Goal: Transaction & Acquisition: Purchase product/service

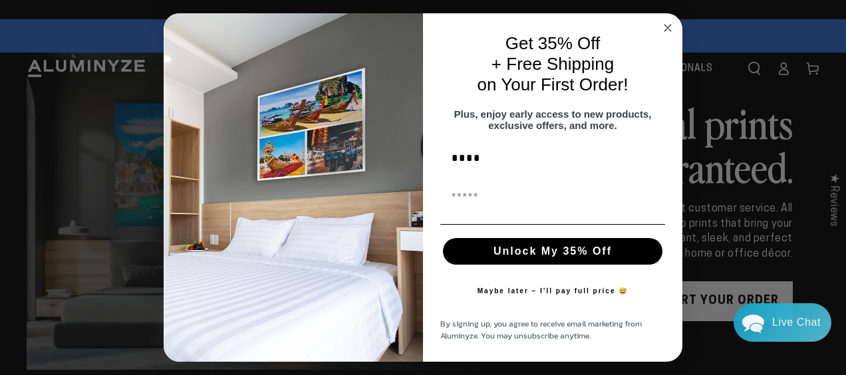
type input "****"
type input "**********"
click at [537, 261] on button "Unlock My 35% Off" at bounding box center [553, 251] width 220 height 27
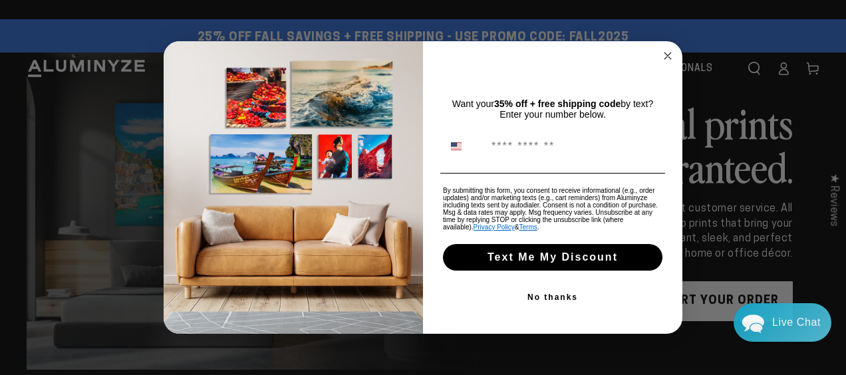
click at [546, 299] on button "No thanks" at bounding box center [552, 297] width 225 height 27
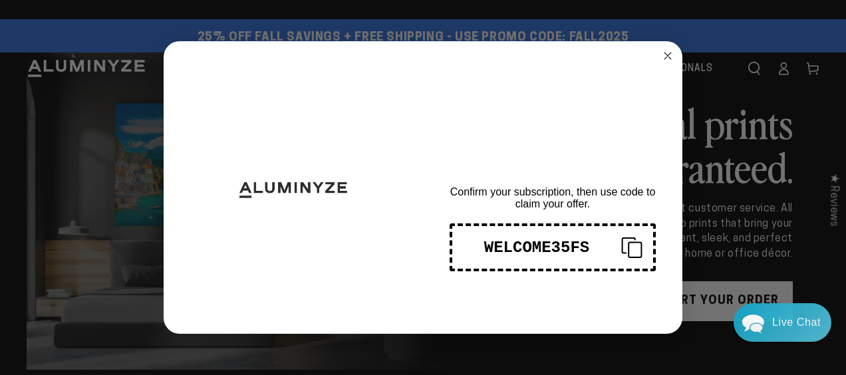
click at [537, 236] on button "WELCOME35FS" at bounding box center [553, 248] width 206 height 48
click at [672, 63] on circle "Close dialog" at bounding box center [668, 56] width 15 height 15
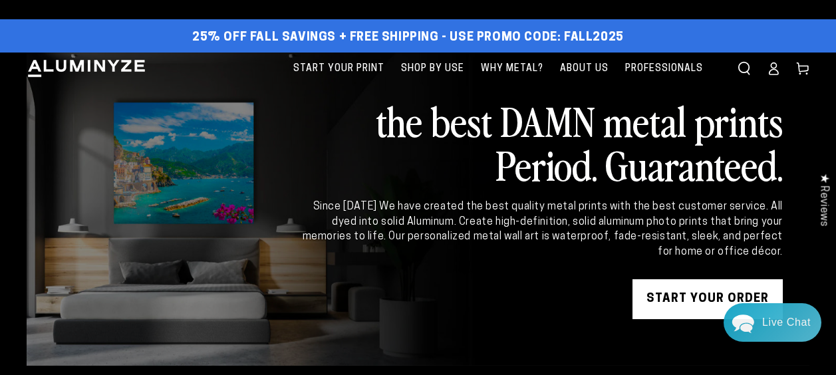
click at [778, 77] on link "Log in" at bounding box center [773, 68] width 29 height 29
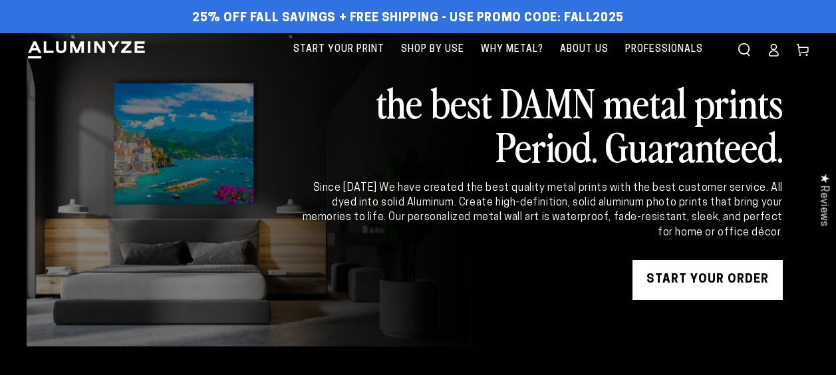
click at [775, 53] on icon at bounding box center [773, 49] width 13 height 13
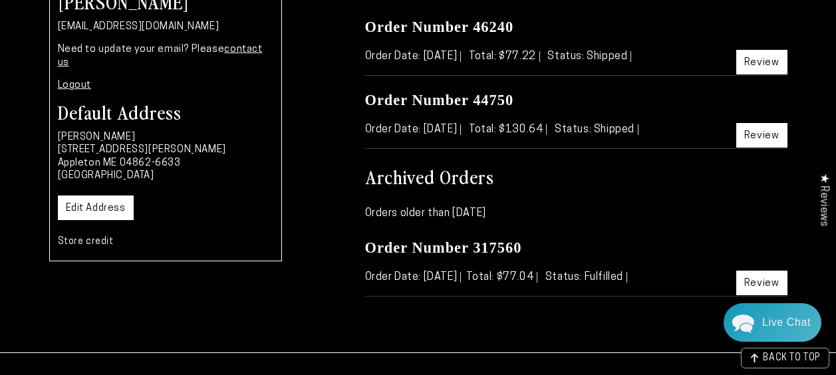
scroll to position [200, 0]
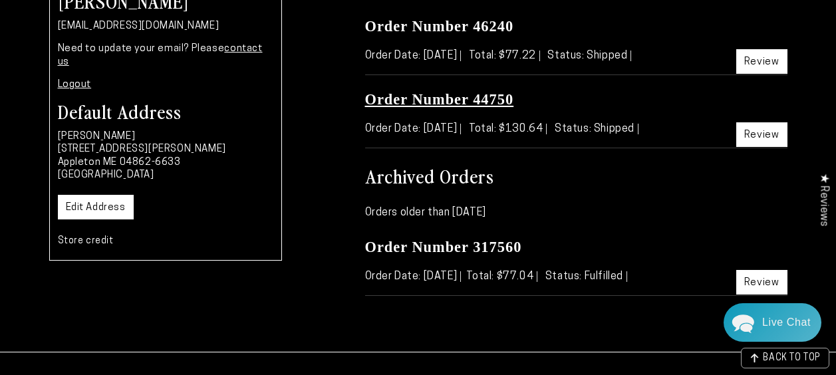
click at [503, 96] on link "Order Number 44750" at bounding box center [439, 99] width 149 height 17
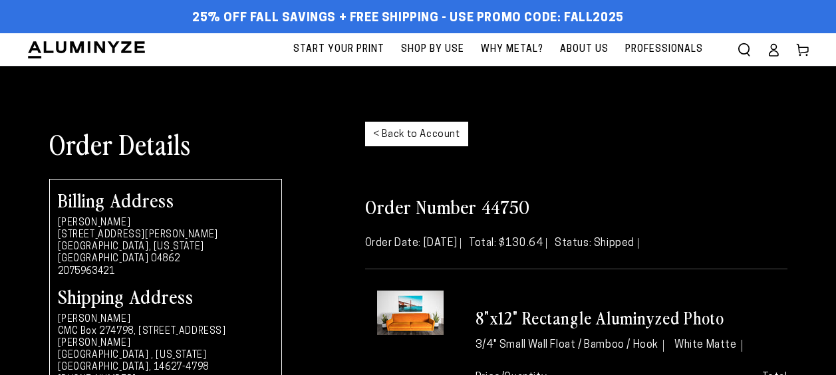
click at [768, 142] on div "Order Details < Back to Account" at bounding box center [418, 143] width 759 height 71
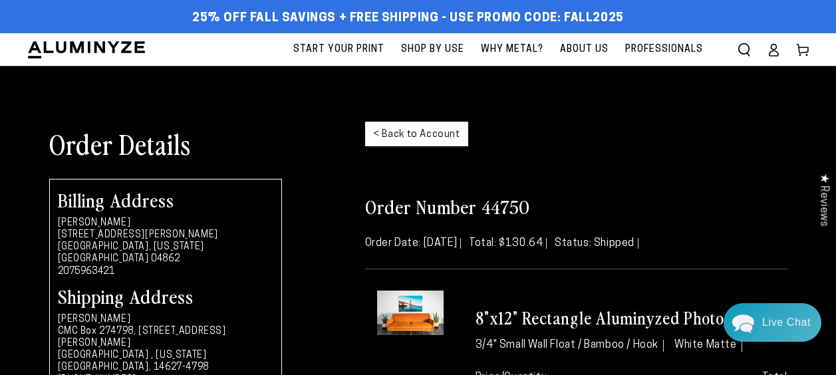
click at [437, 141] on link "< Back to Account" at bounding box center [416, 134] width 103 height 25
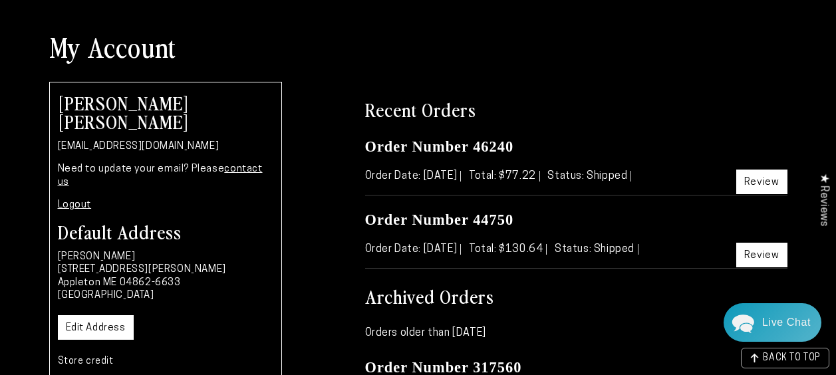
click at [776, 182] on link "Review" at bounding box center [762, 182] width 51 height 25
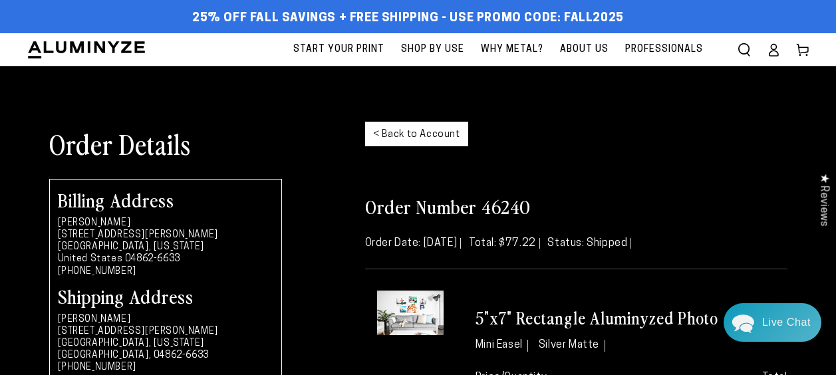
click at [393, 132] on link "< Back to Account" at bounding box center [416, 134] width 103 height 25
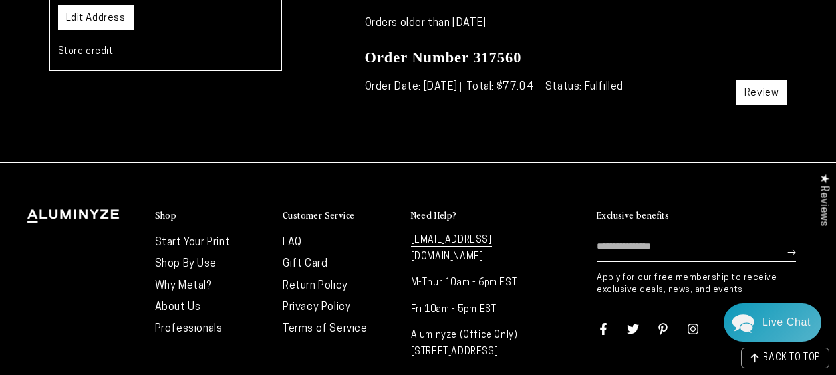
scroll to position [319, 0]
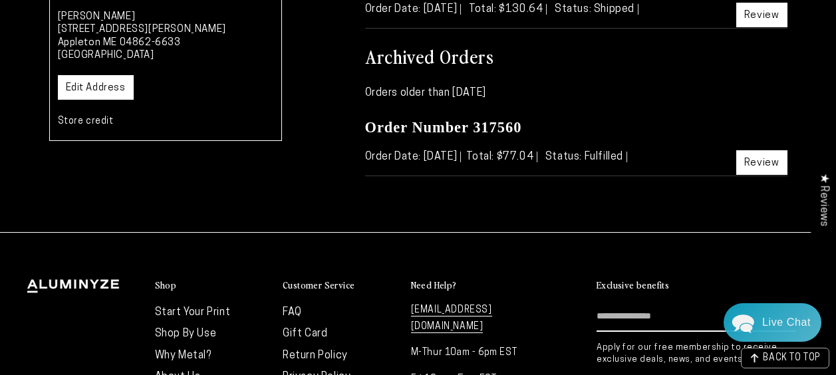
click at [756, 154] on link "Review" at bounding box center [762, 162] width 51 height 25
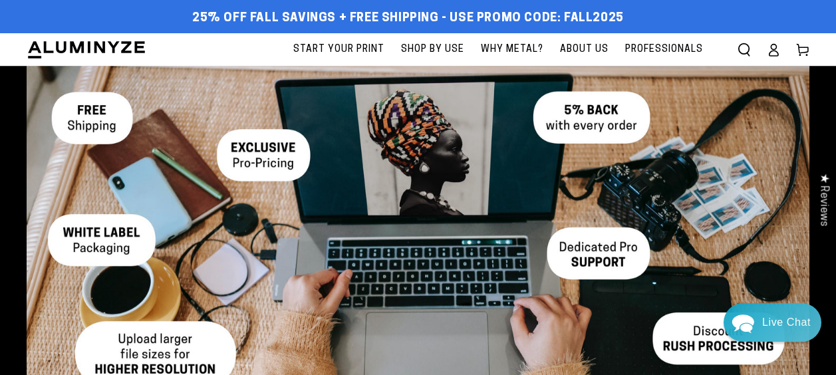
click at [772, 47] on icon at bounding box center [773, 49] width 13 height 13
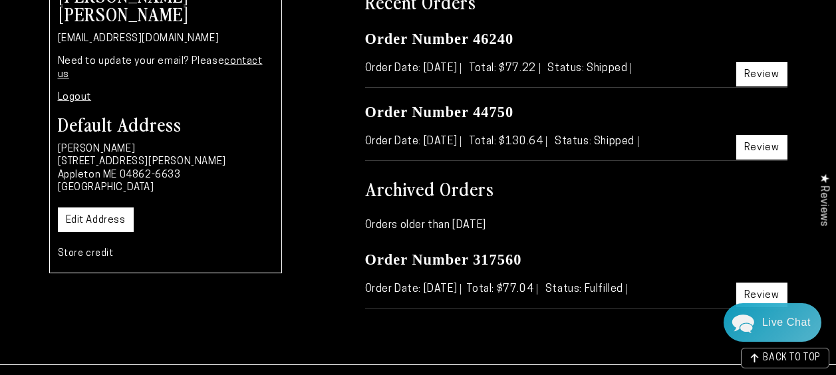
click at [755, 290] on link "Review" at bounding box center [762, 295] width 51 height 25
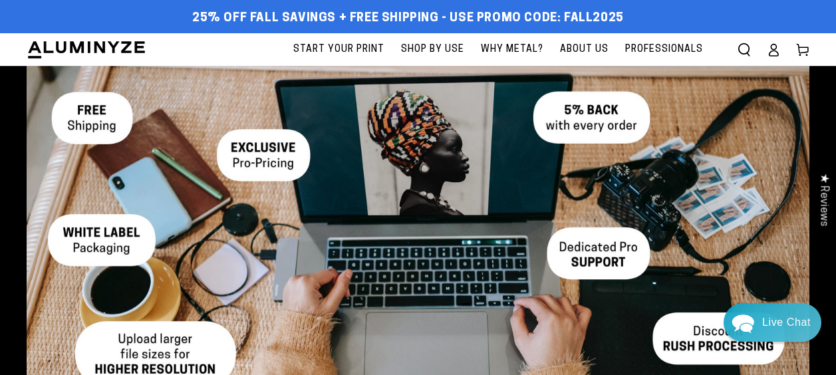
click at [369, 42] on span "Start Your Print" at bounding box center [338, 49] width 91 height 17
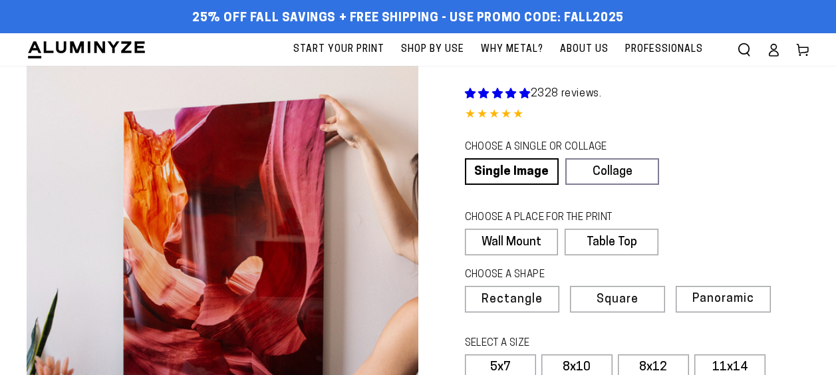
select select "**********"
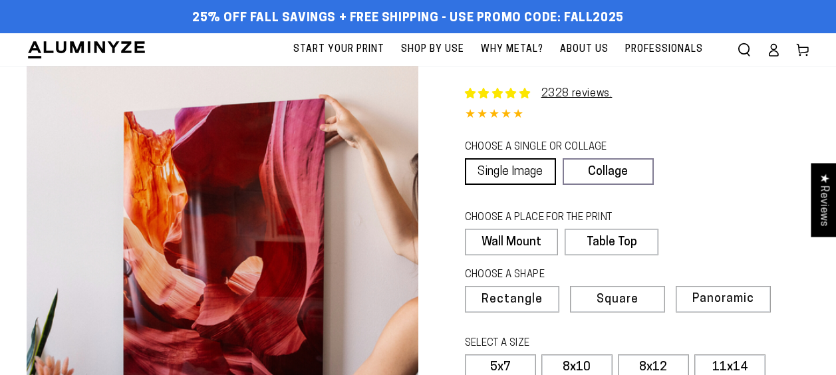
click at [530, 165] on link "Single Image" at bounding box center [510, 171] width 91 height 27
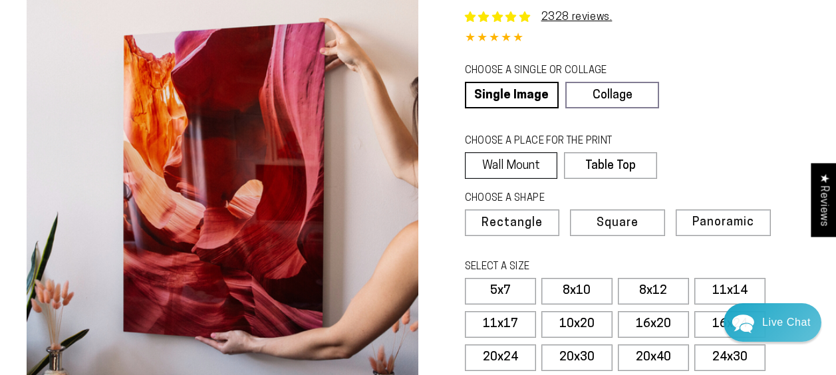
click at [526, 158] on label "Wall Mount" at bounding box center [511, 165] width 93 height 27
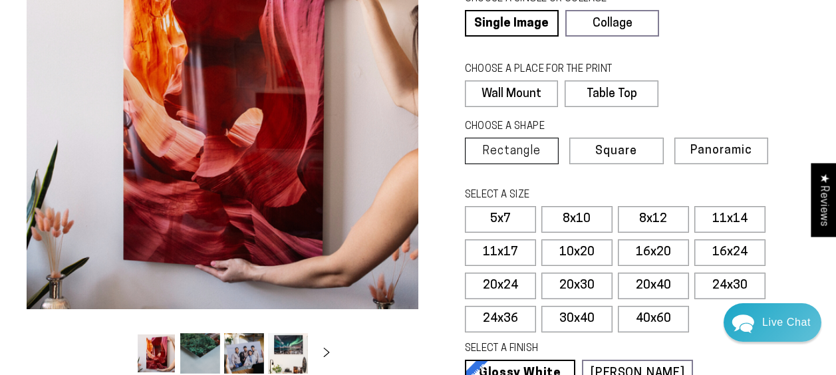
scroll to position [230, 0]
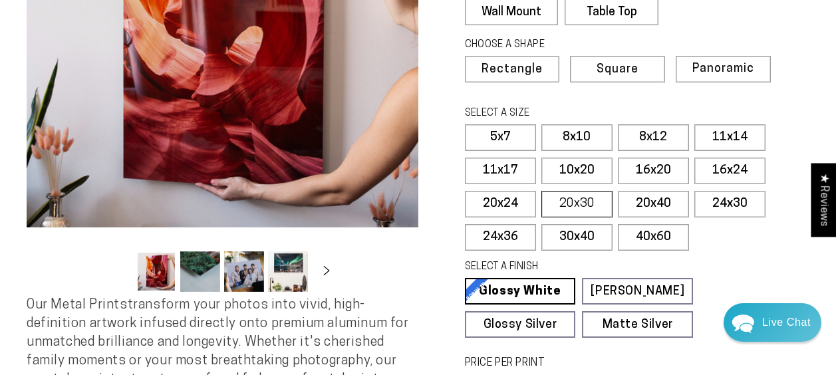
click at [597, 192] on label "20x30" at bounding box center [577, 204] width 71 height 27
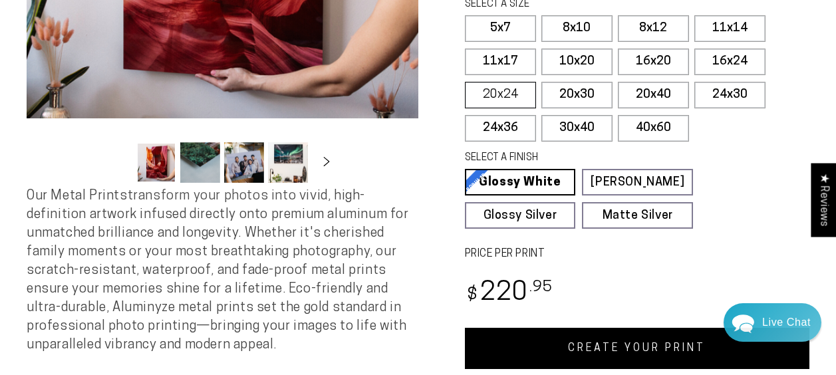
scroll to position [340, 0]
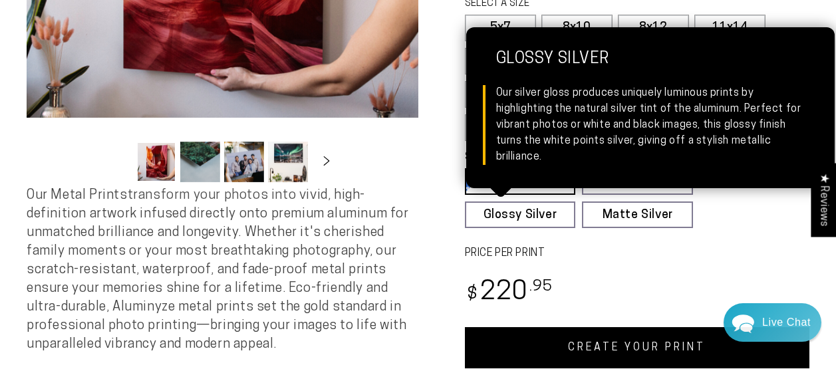
click at [673, 231] on div "SELECT A FINISH Learn more Glossy White Glossy White Our bright white glossy su…" at bounding box center [637, 193] width 345 height 90
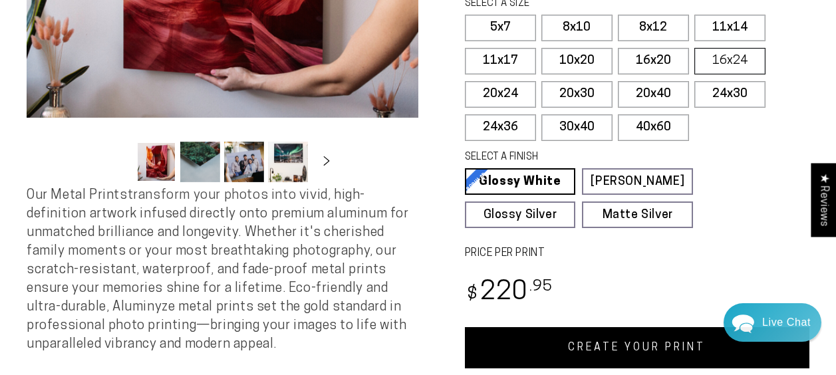
click at [725, 63] on label "16x24" at bounding box center [730, 61] width 71 height 27
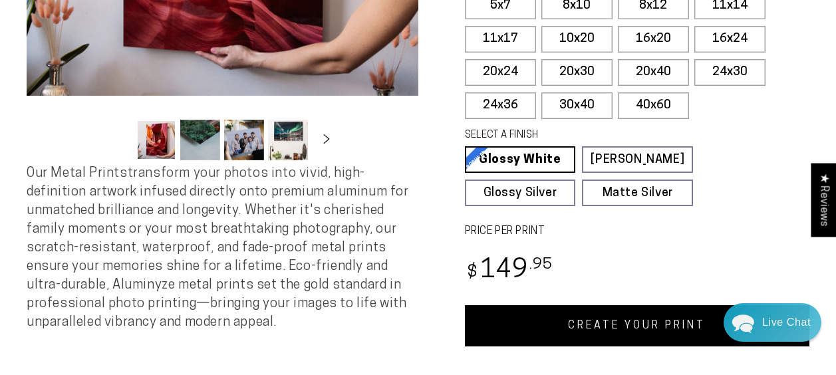
scroll to position [363, 0]
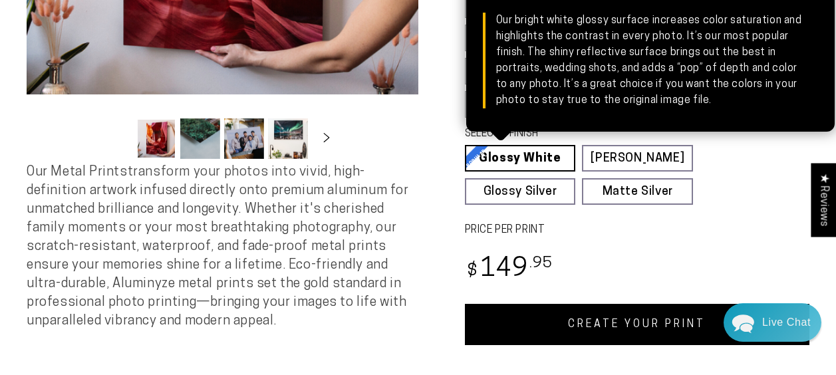
click at [556, 153] on link "Glossy White Glossy White Our bright white glossy surface increases color satur…" at bounding box center [520, 158] width 111 height 27
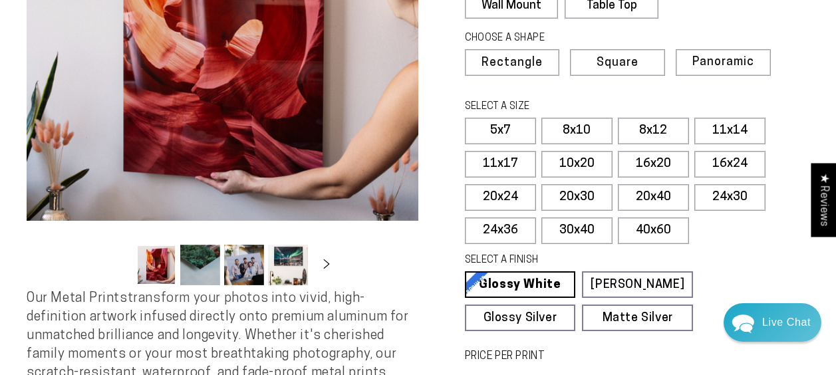
scroll to position [236, 0]
click at [564, 188] on label "20x30" at bounding box center [577, 198] width 71 height 27
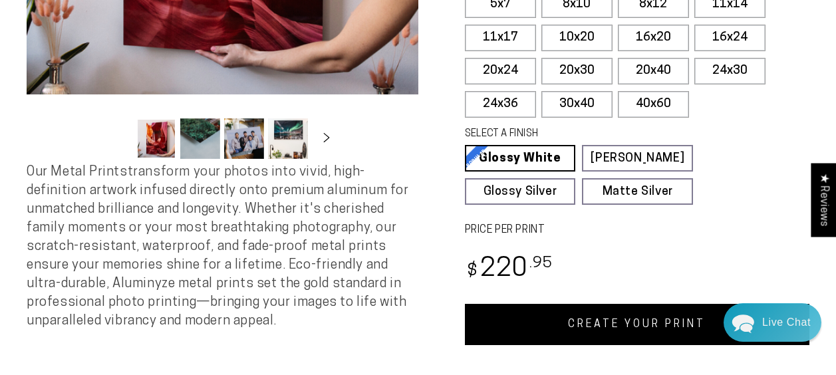
scroll to position [364, 0]
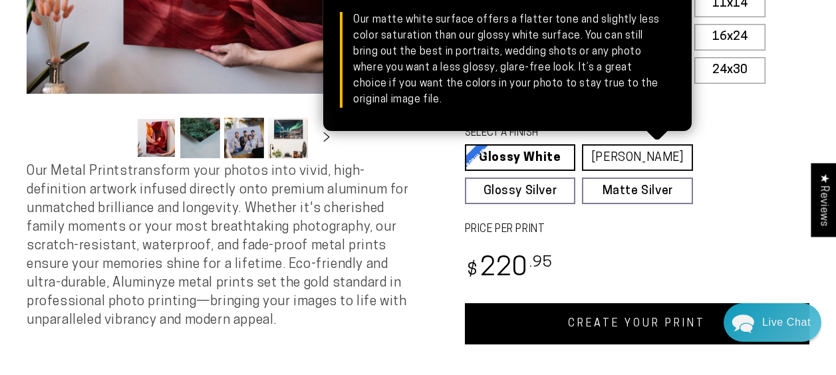
click at [651, 160] on link "Matte White Matte White Our matte white surface offers a flatter tone and sligh…" at bounding box center [637, 157] width 111 height 27
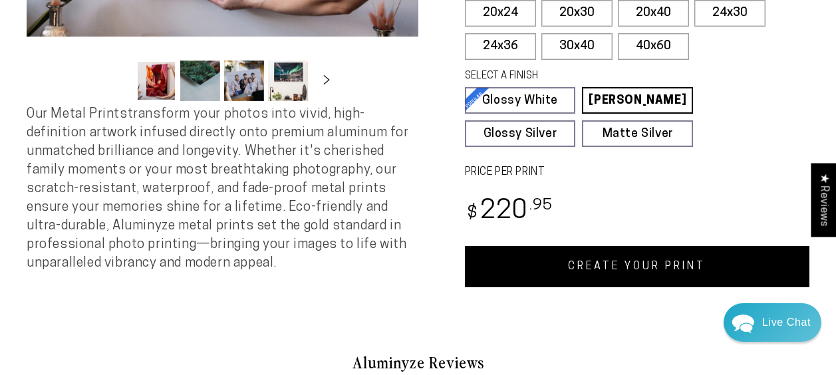
scroll to position [423, 0]
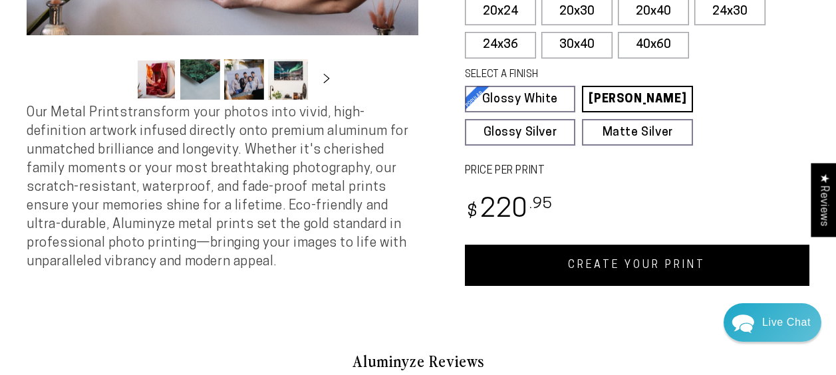
click at [641, 263] on link "CREATE YOUR PRINT" at bounding box center [637, 265] width 345 height 41
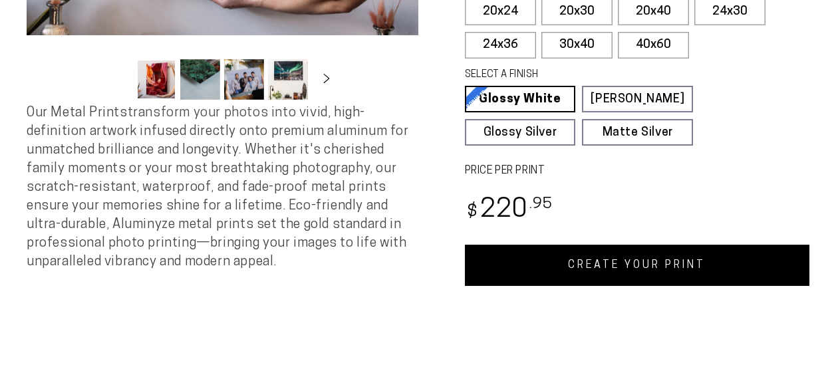
select select "**********"
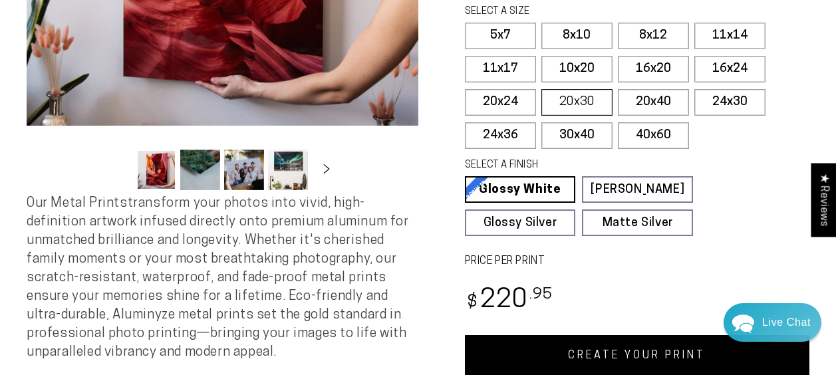
click at [592, 98] on label "20x30" at bounding box center [577, 102] width 71 height 27
click at [653, 345] on link "CREATE YOUR PRINT" at bounding box center [637, 355] width 345 height 41
